Goal: Information Seeking & Learning: Learn about a topic

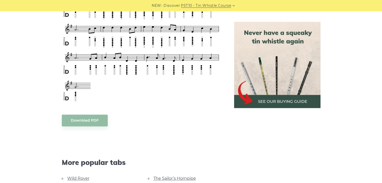
scroll to position [276, 0]
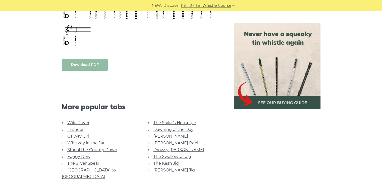
click at [83, 63] on body "NEW: Discover PST10 - Tin Whistle Course Lessons Fingering Charts Tabs & Notes …" at bounding box center [191, 127] width 382 height 806
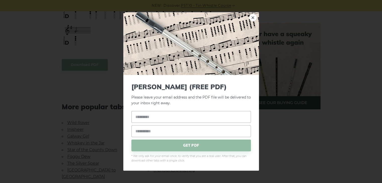
click at [36, 41] on div "× Roddy Mc Corley (FREE PDF) Please leave your email address and the PDF file w…" at bounding box center [191, 91] width 382 height 183
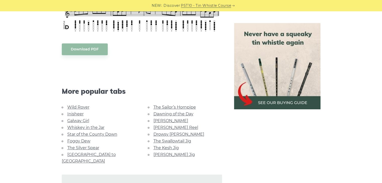
scroll to position [452, 0]
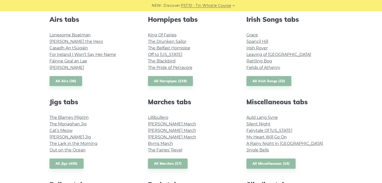
scroll to position [126, 0]
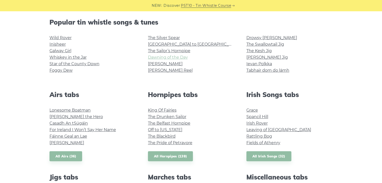
click at [167, 58] on link "Dawning of the Day" at bounding box center [168, 57] width 40 height 5
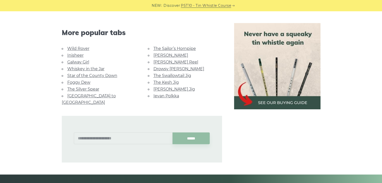
scroll to position [326, 0]
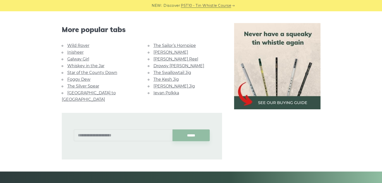
click at [86, 78] on link "Foggy Dew" at bounding box center [78, 79] width 23 height 5
